Goal: Find specific page/section: Locate item on page

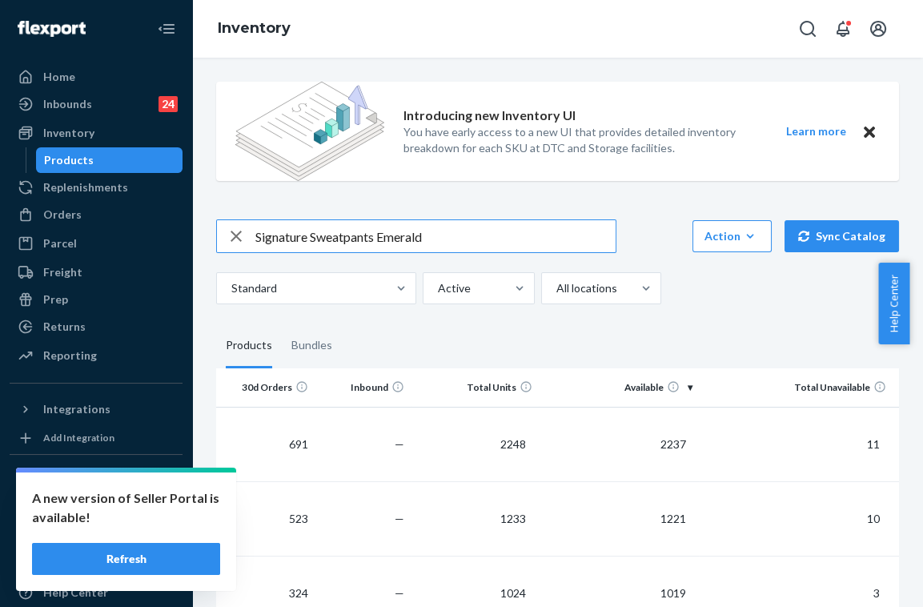
drag, startPoint x: 383, startPoint y: 238, endPoint x: -13, endPoint y: 228, distance: 396.3
click at [0, 228] on html "A new version of Seller Portal is available! Refresh Home Inbounds 24 Shipping …" at bounding box center [461, 303] width 923 height 607
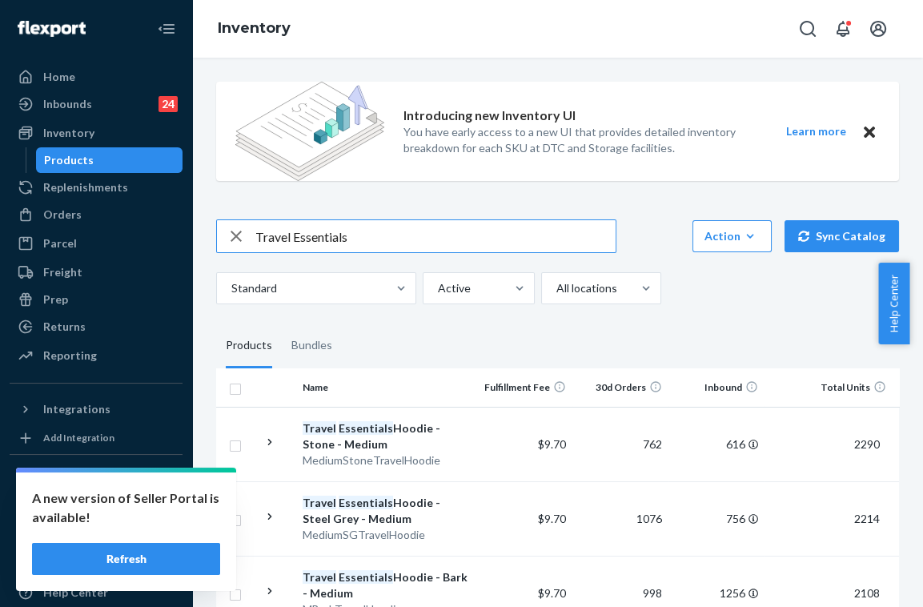
drag, startPoint x: 359, startPoint y: 234, endPoint x: 343, endPoint y: 232, distance: 16.9
click at [359, 234] on input "Travel Essentials" at bounding box center [435, 236] width 360 height 32
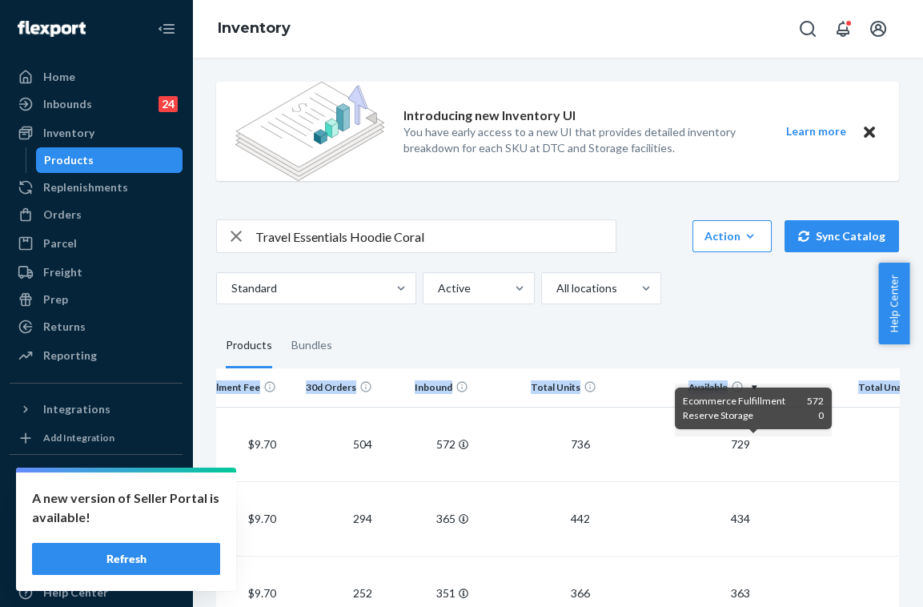
scroll to position [0, 367]
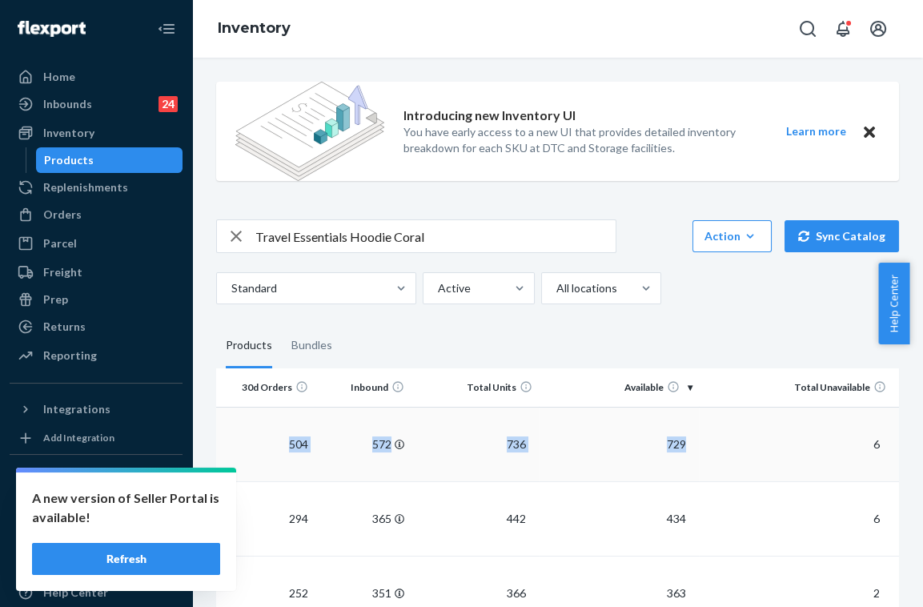
drag, startPoint x: 529, startPoint y: 447, endPoint x: 736, endPoint y: 436, distance: 207.5
click at [736, 436] on tr "Travel Essentials Hoodie Coral Medium TravelEssentialsHoodieCoralM $9.70 504 57…" at bounding box center [380, 444] width 1036 height 74
drag, startPoint x: 736, startPoint y: 436, endPoint x: 698, endPoint y: 323, distance: 119.2
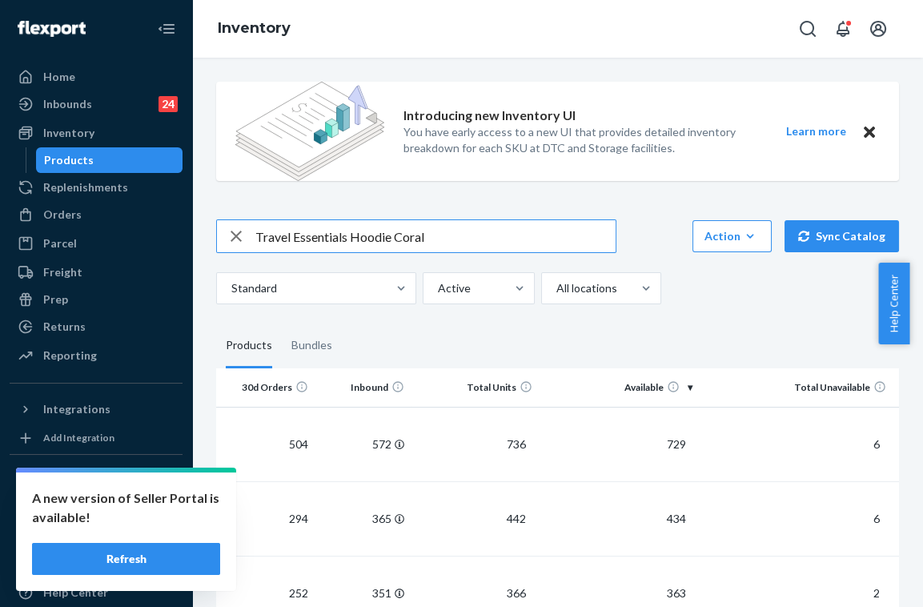
drag, startPoint x: 435, startPoint y: 246, endPoint x: 4, endPoint y: 244, distance: 430.6
click at [32, 246] on div "Home Inbounds 24 Shipping Plans Problems 24 Inventory Products Replenishments O…" at bounding box center [461, 303] width 923 height 607
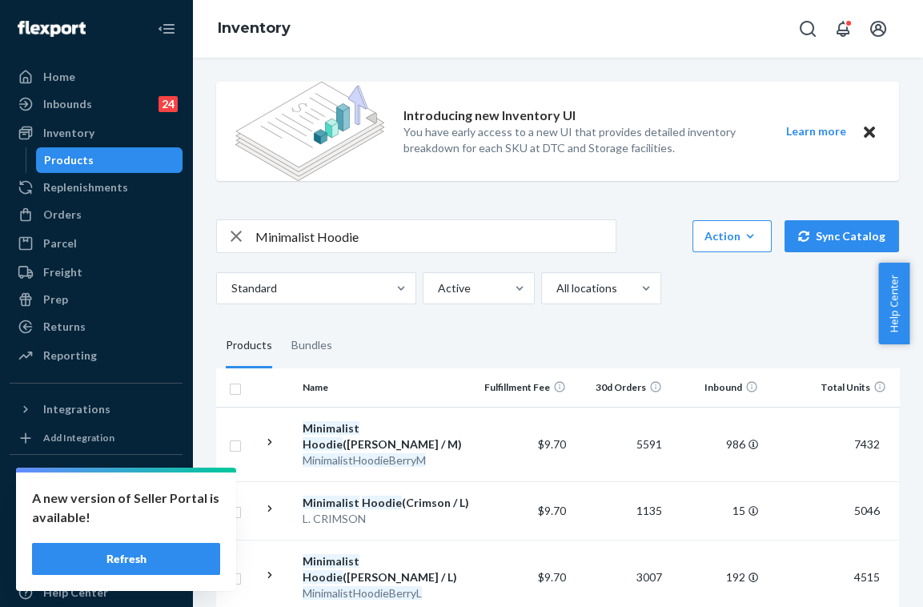
click at [404, 233] on input "Minimalist Hoodie" at bounding box center [435, 236] width 360 height 32
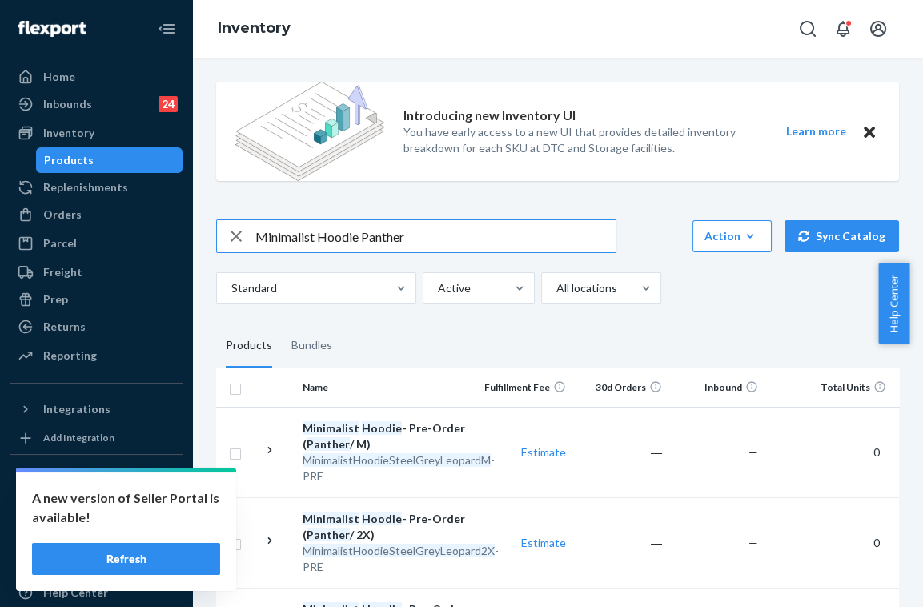
drag, startPoint x: 416, startPoint y: 231, endPoint x: 362, endPoint y: 238, distance: 54.8
click at [362, 238] on input "Minimalist Hoodie Panther" at bounding box center [435, 236] width 360 height 32
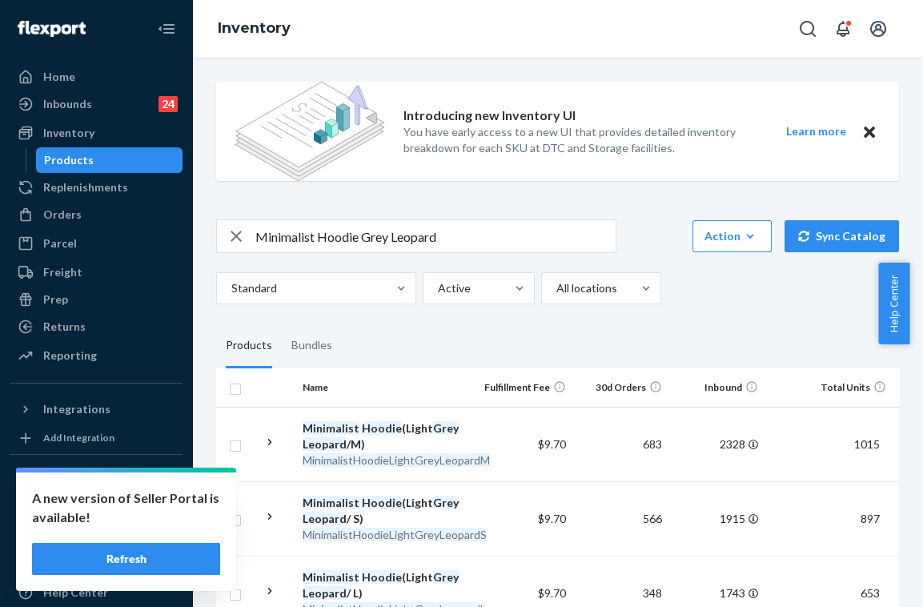
click at [363, 234] on input "Minimalist Hoodie Grey Leopard" at bounding box center [435, 236] width 360 height 32
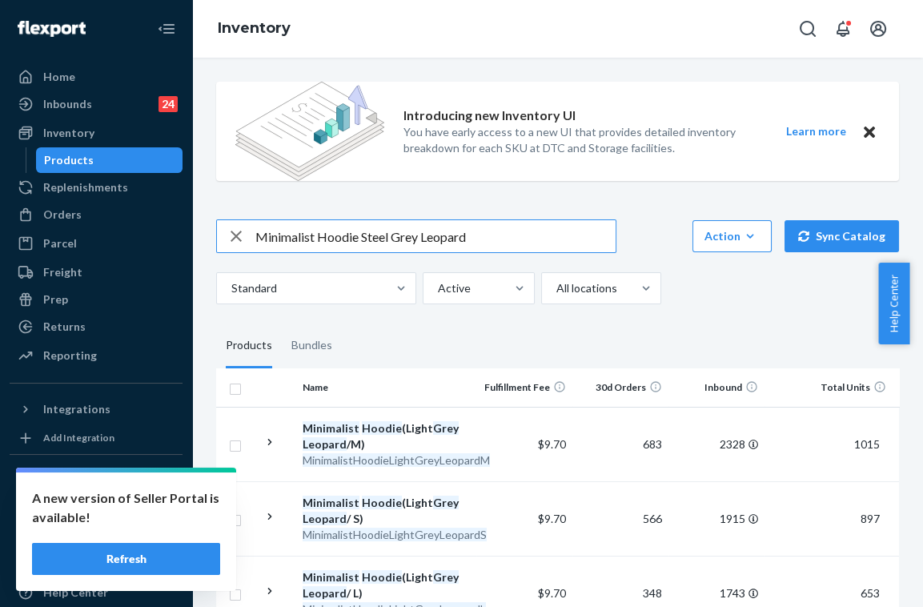
type input "Minimalist Hoodie Steel Grey Leopard"
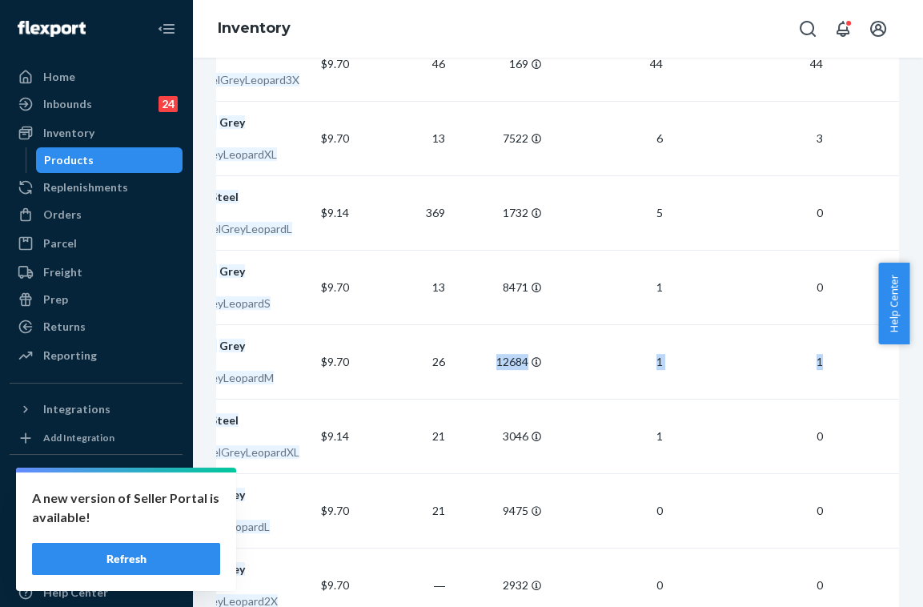
scroll to position [0, 367]
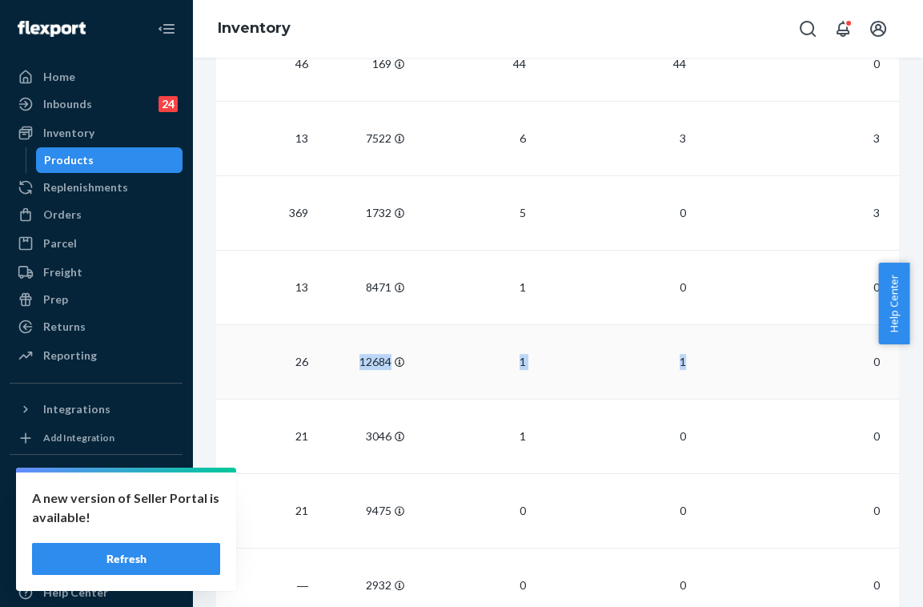
drag, startPoint x: 704, startPoint y: 360, endPoint x: 776, endPoint y: 367, distance: 72.3
click at [776, 367] on tr "Minimalist Hoodie ( Steel Grey Leopard / M) MinimalistHoodieSteelGreyLeopardM $…" at bounding box center [380, 361] width 1036 height 74
click at [694, 34] on div "Inventory" at bounding box center [557, 29] width 731 height 58
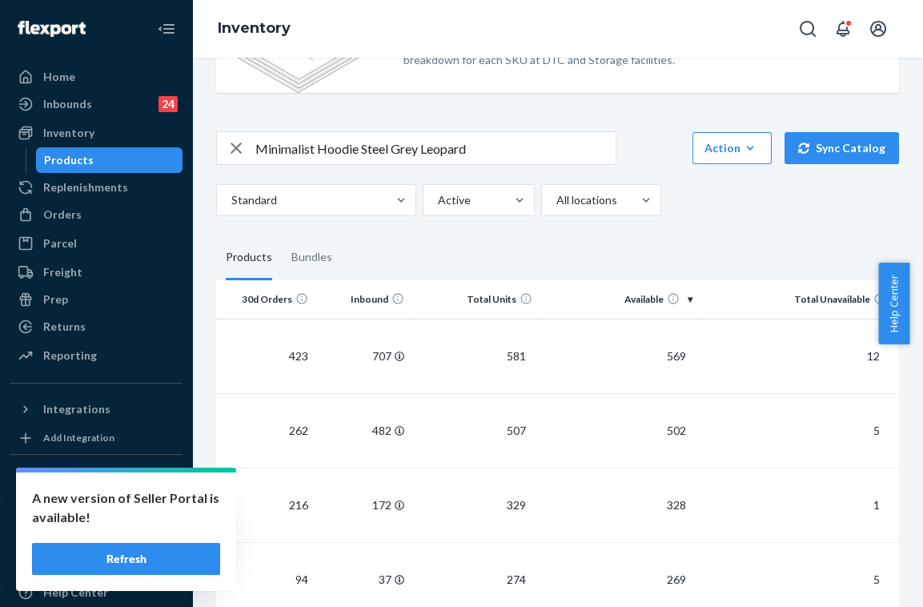
scroll to position [0, 0]
